Goal: Use online tool/utility: Utilize a website feature to perform a specific function

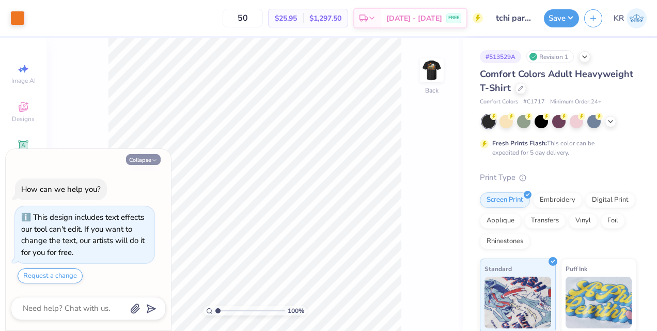
click at [141, 162] on button "Collapse" at bounding box center [143, 159] width 35 height 11
type textarea "x"
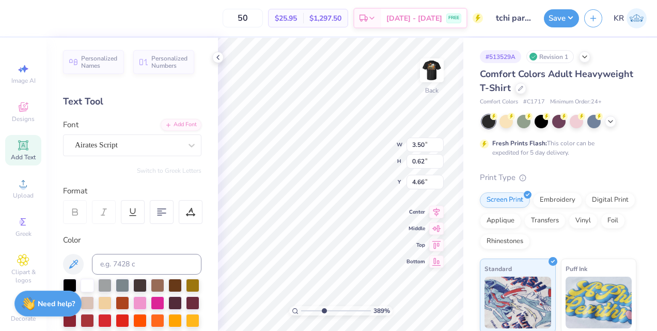
type input "3.89030551650541"
type input "3.15"
type input "0.56"
click at [435, 201] on icon at bounding box center [436, 202] width 14 height 12
type input "1"
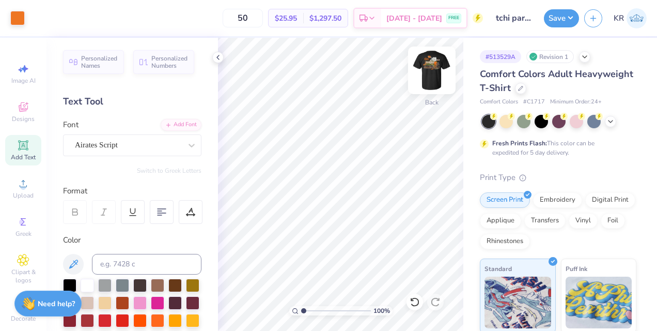
click at [434, 61] on img at bounding box center [431, 70] width 41 height 41
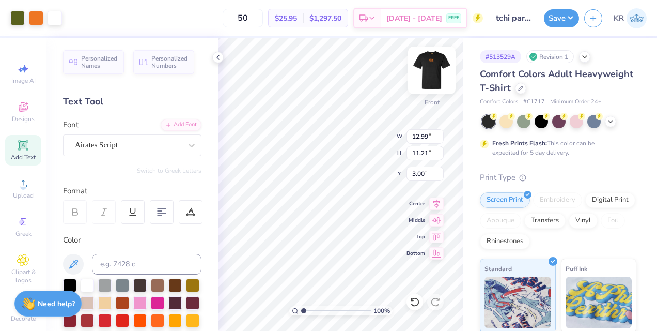
type input "12.99"
type input "11.21"
click at [434, 203] on icon at bounding box center [436, 202] width 14 height 12
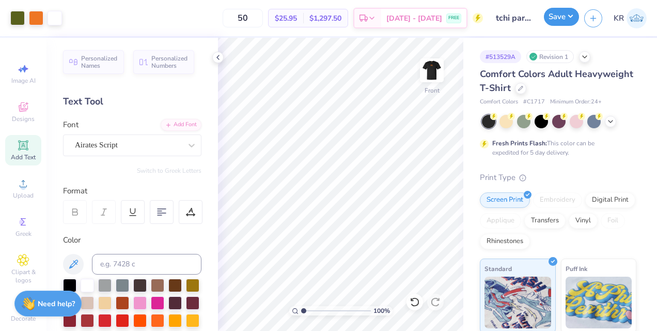
click at [568, 17] on button "Save" at bounding box center [561, 17] width 35 height 18
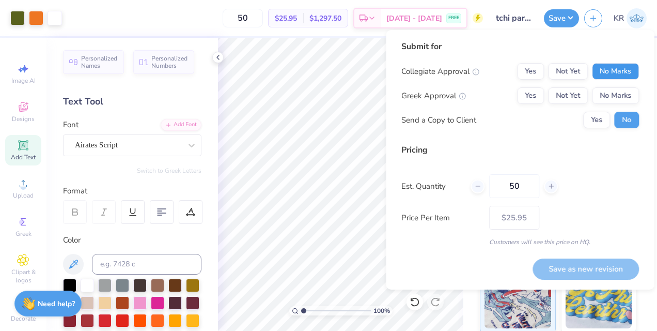
click at [617, 72] on button "No Marks" at bounding box center [615, 71] width 47 height 17
click at [532, 96] on button "Yes" at bounding box center [530, 95] width 27 height 17
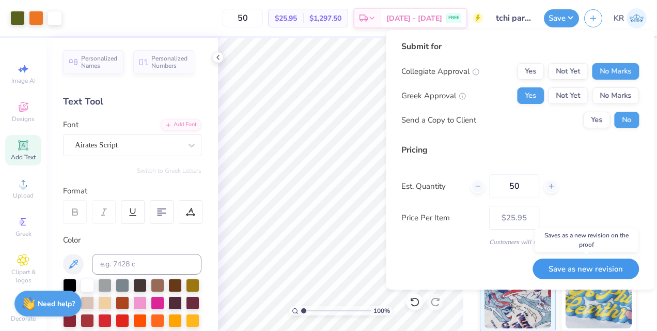
click at [579, 264] on button "Save as new revision" at bounding box center [586, 268] width 106 height 21
type input "$25.95"
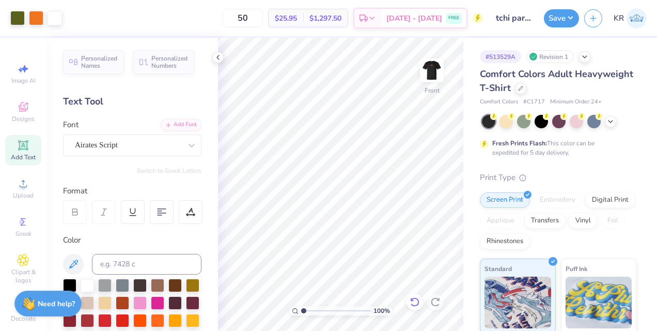
click at [417, 303] on icon at bounding box center [415, 302] width 10 height 10
click at [413, 303] on icon at bounding box center [415, 302] width 10 height 10
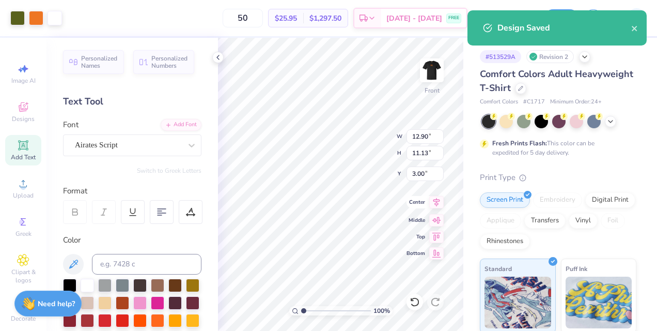
type input "12.90"
type input "11.13"
click at [432, 198] on icon at bounding box center [436, 202] width 14 height 12
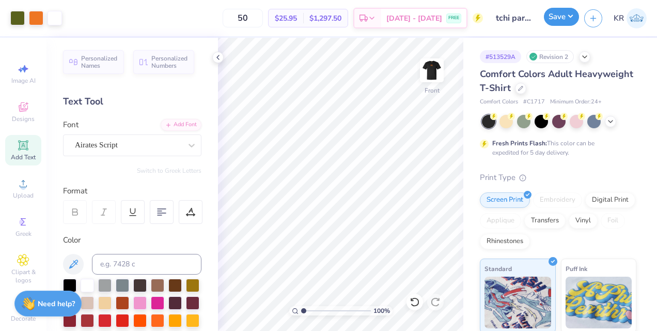
click at [557, 23] on button "Save" at bounding box center [561, 17] width 35 height 18
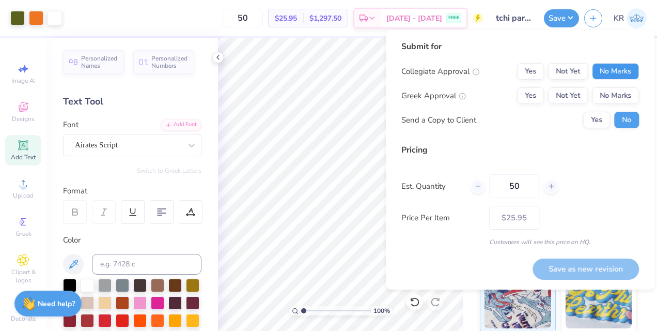
click at [610, 63] on button "No Marks" at bounding box center [615, 71] width 47 height 17
click at [529, 89] on button "Yes" at bounding box center [530, 95] width 27 height 17
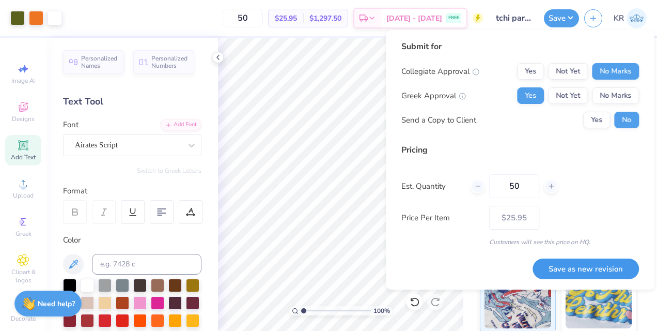
click at [590, 272] on button "Save as new revision" at bounding box center [586, 268] width 106 height 21
type input "$25.95"
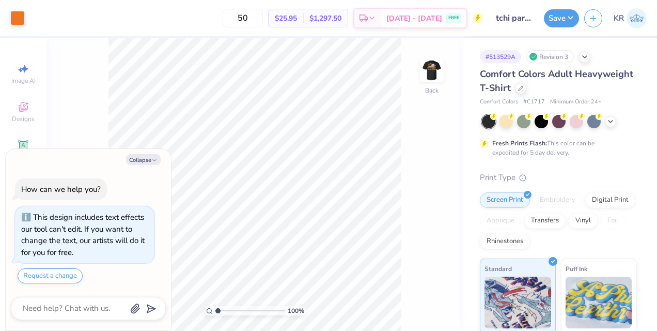
click at [142, 153] on div "Collapse How can we help you? This design includes text effects our tool can't …" at bounding box center [88, 240] width 165 height 182
click at [141, 159] on button "Collapse" at bounding box center [143, 159] width 35 height 11
type textarea "x"
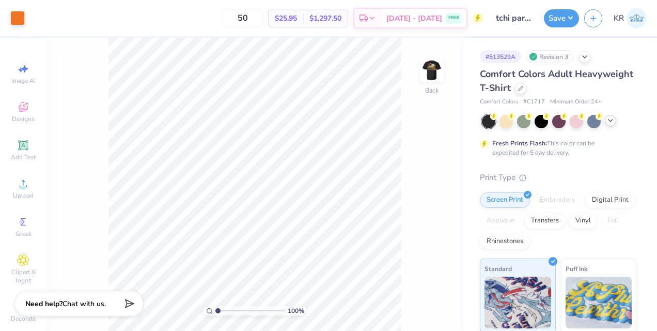
click at [613, 122] on icon at bounding box center [611, 120] width 8 height 8
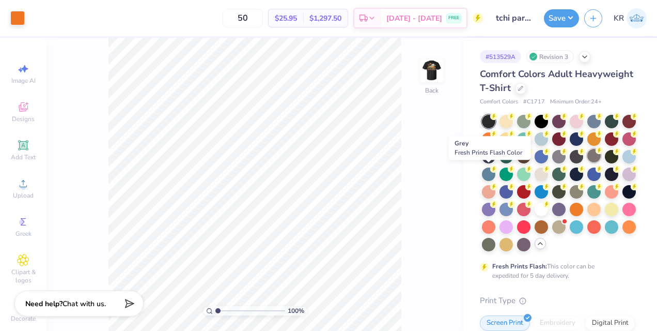
click at [588, 162] on div at bounding box center [594, 155] width 13 height 13
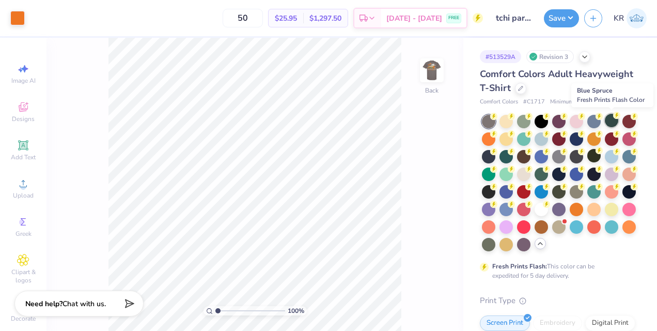
click at [612, 121] on div at bounding box center [611, 120] width 13 height 13
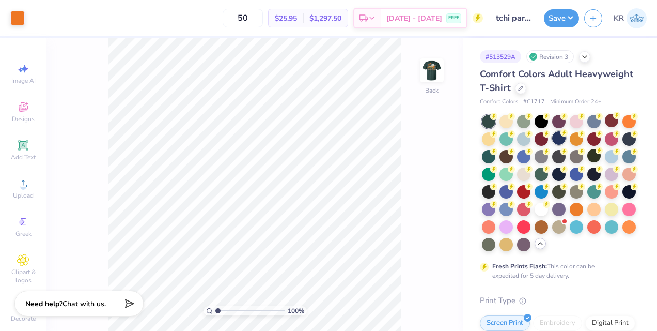
click at [566, 135] on div at bounding box center [558, 137] width 13 height 13
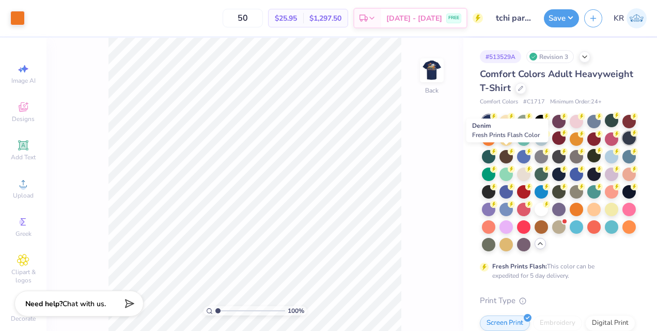
click at [631, 136] on icon at bounding box center [634, 132] width 7 height 7
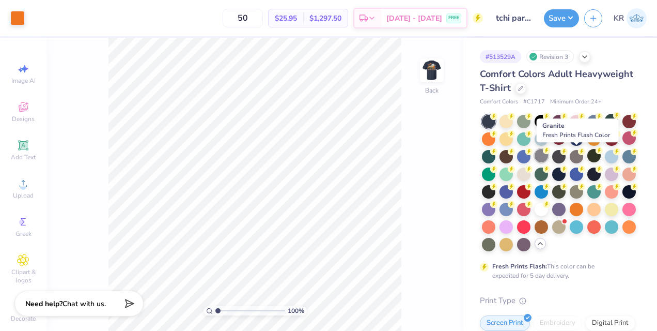
click at [548, 154] on div at bounding box center [541, 155] width 13 height 13
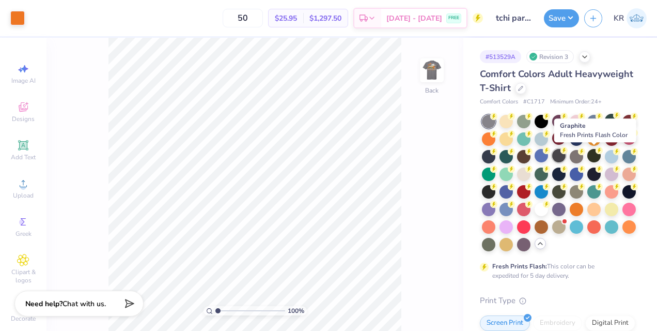
click at [566, 155] on div at bounding box center [558, 155] width 13 height 13
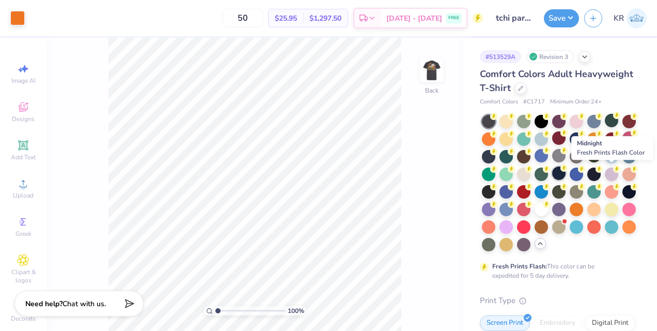
click at [566, 168] on div at bounding box center [558, 172] width 13 height 13
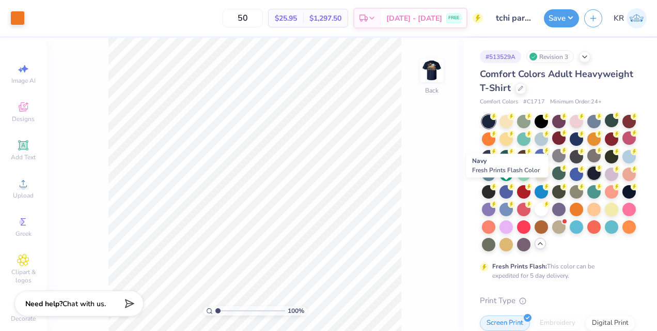
click at [588, 180] on div at bounding box center [594, 172] width 13 height 13
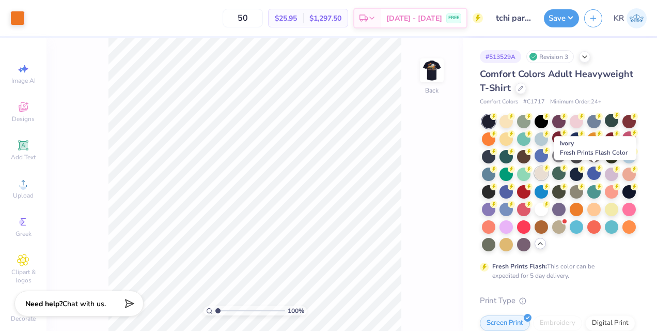
click at [548, 173] on div at bounding box center [541, 172] width 13 height 13
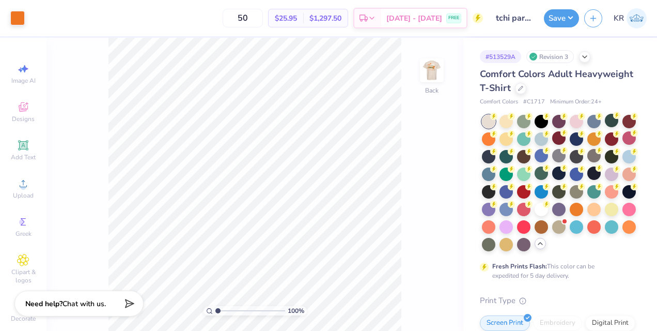
click at [420, 67] on div at bounding box center [432, 70] width 24 height 24
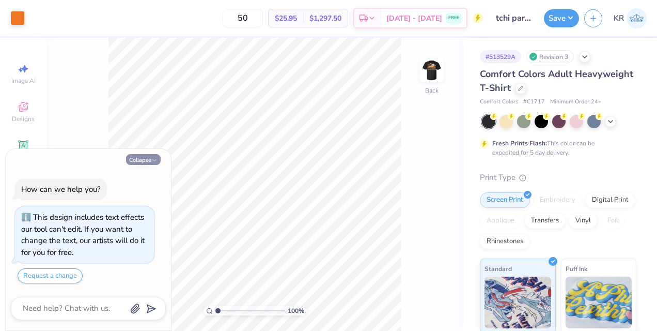
click at [154, 159] on icon "button" at bounding box center [154, 160] width 6 height 6
type textarea "x"
click at [608, 117] on icon at bounding box center [611, 120] width 8 height 8
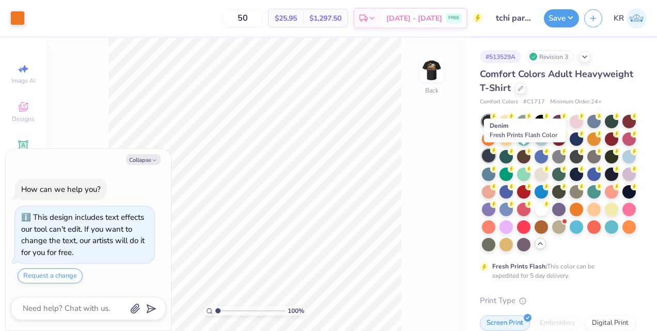
click at [496, 157] on div at bounding box center [488, 155] width 13 height 13
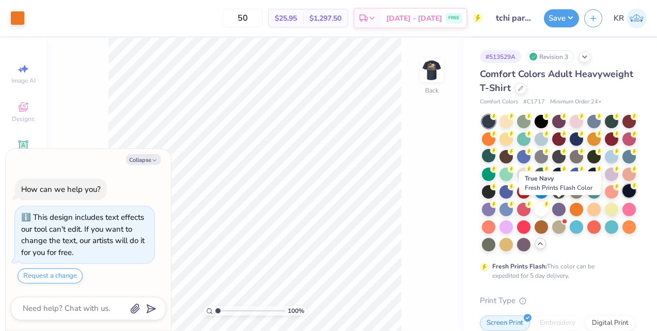
click at [623, 197] on div at bounding box center [629, 190] width 13 height 13
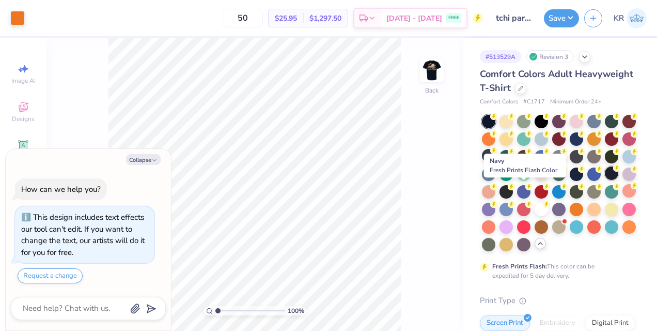
click at [605, 180] on div at bounding box center [611, 172] width 13 height 13
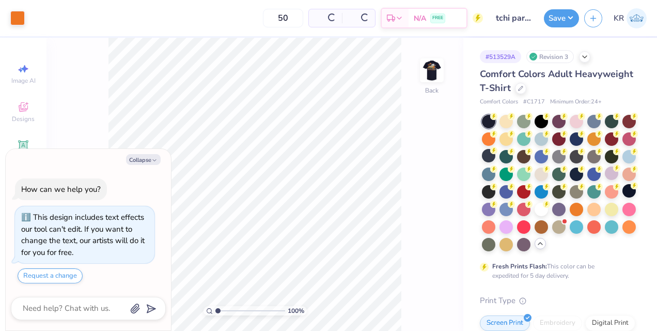
type textarea "x"
